Goal: Obtain resource: Download file/media

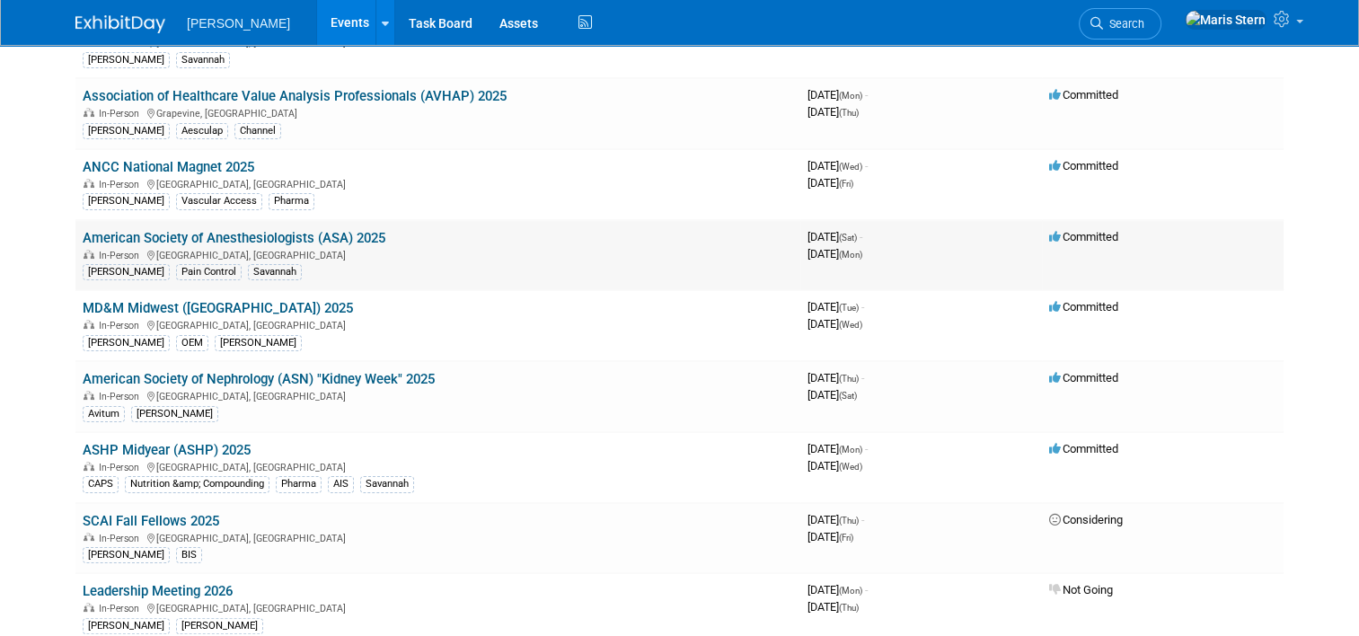
scroll to position [299, 0]
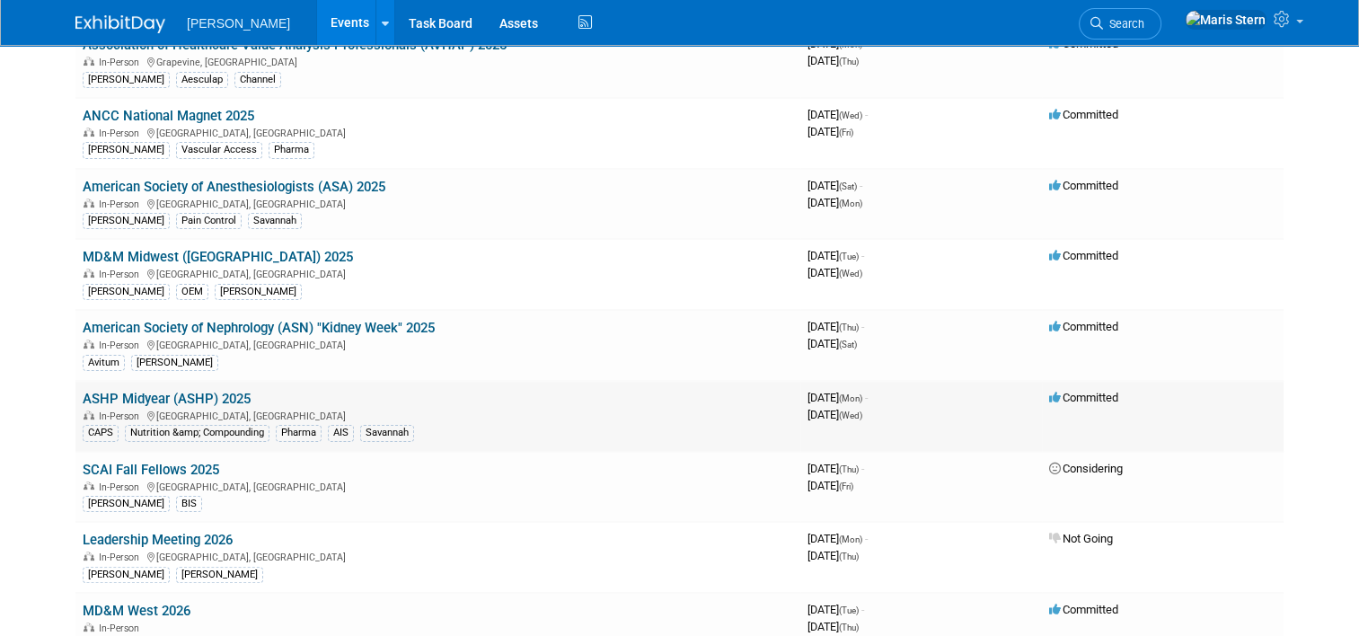
click at [209, 399] on link "ASHP Midyear (ASHP) 2025" at bounding box center [167, 399] width 168 height 16
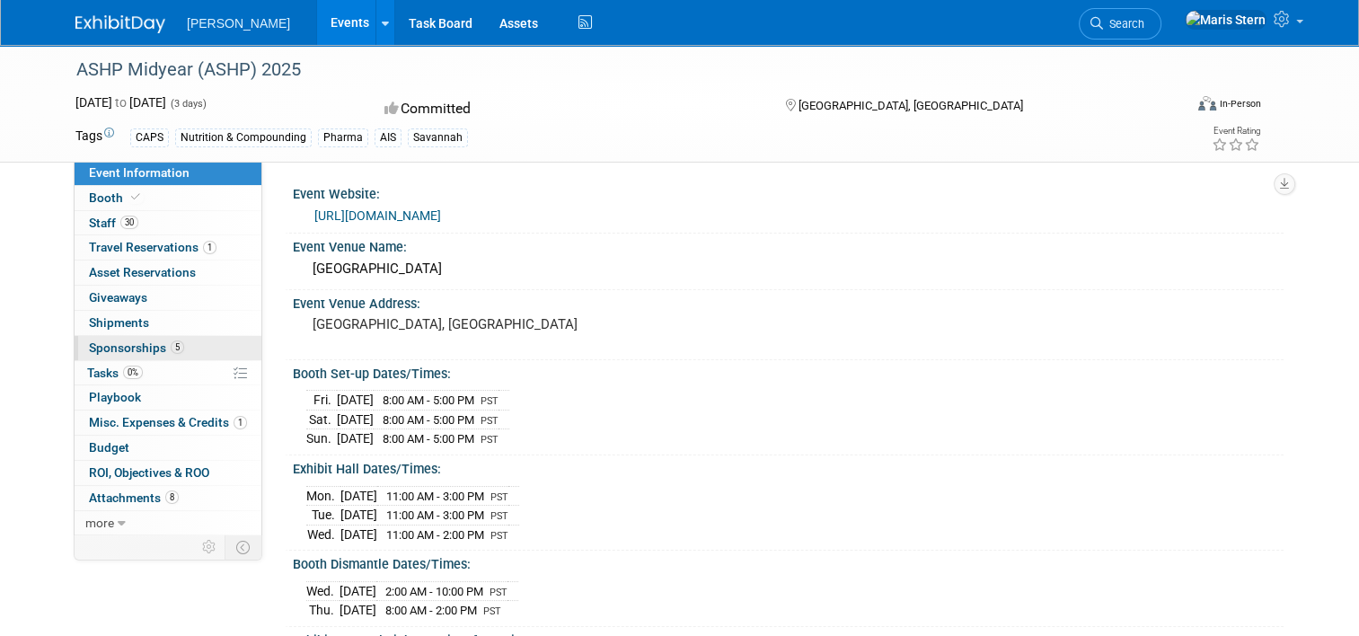
click at [117, 345] on span "Sponsorships 5" at bounding box center [136, 347] width 95 height 14
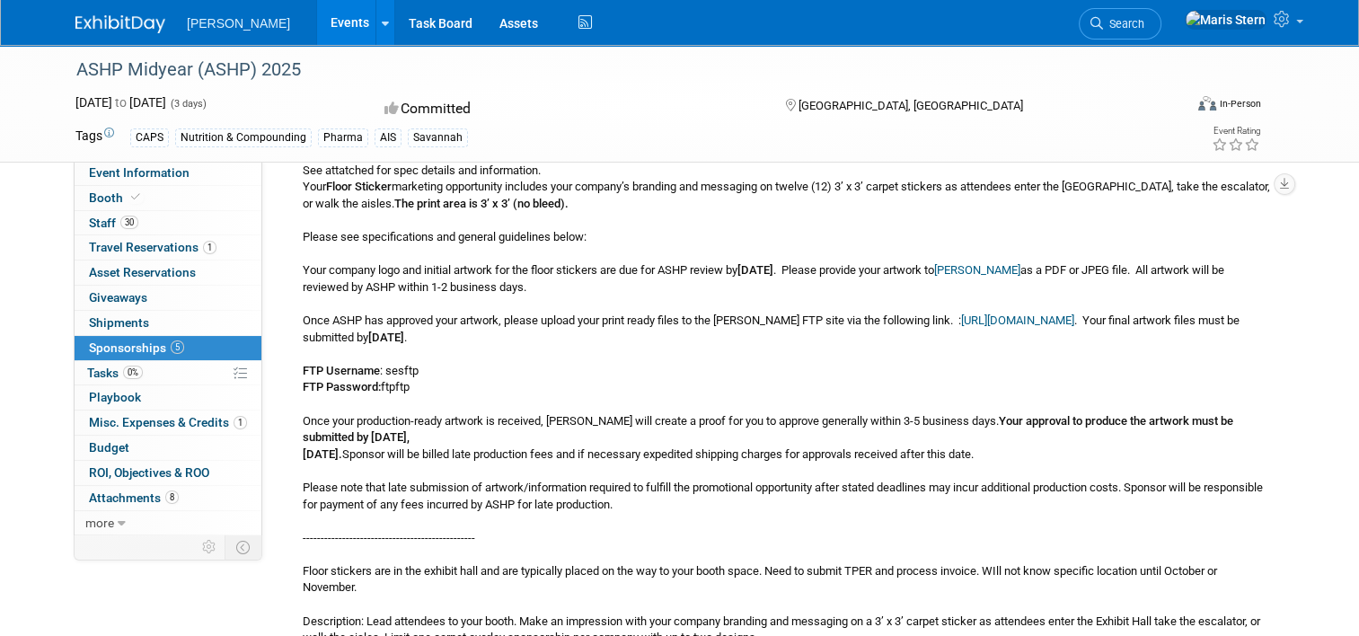
scroll to position [1945, 0]
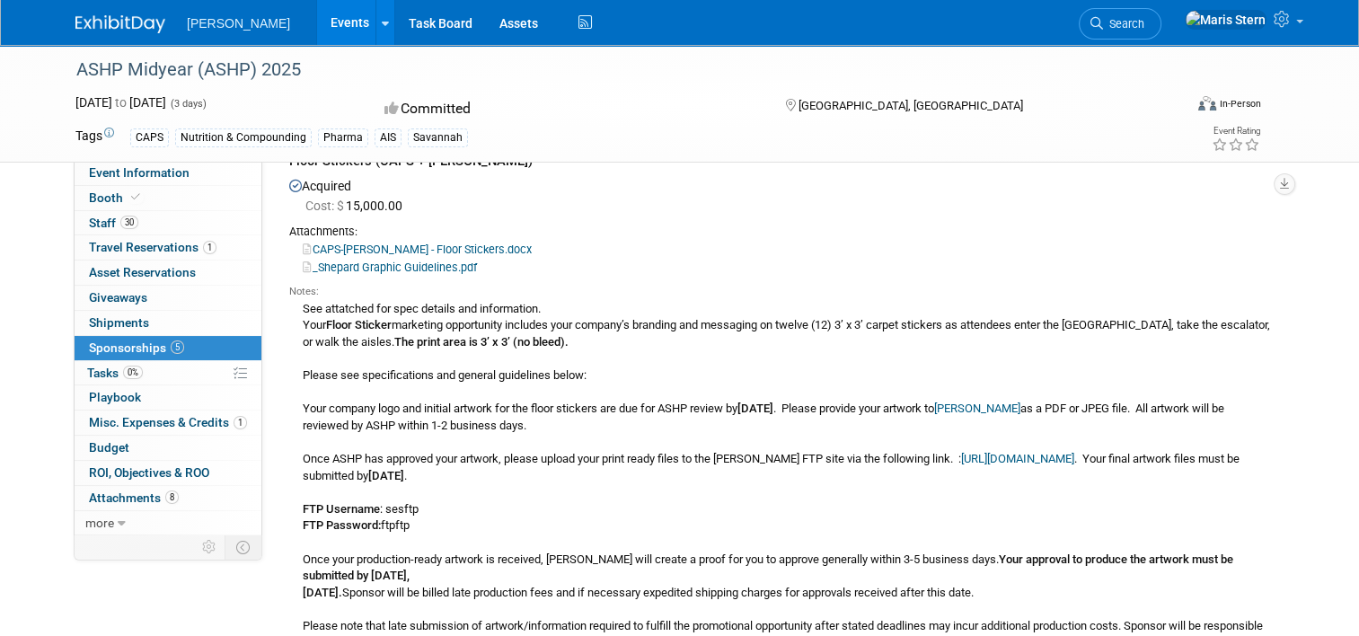
click at [392, 242] on link "CAPS-[PERSON_NAME] - Floor Stickers.docx" at bounding box center [417, 248] width 229 height 13
click at [383, 260] on link "_Shepard Graphic Guidelines.pdf" at bounding box center [390, 266] width 174 height 13
